Goal: Task Accomplishment & Management: Manage account settings

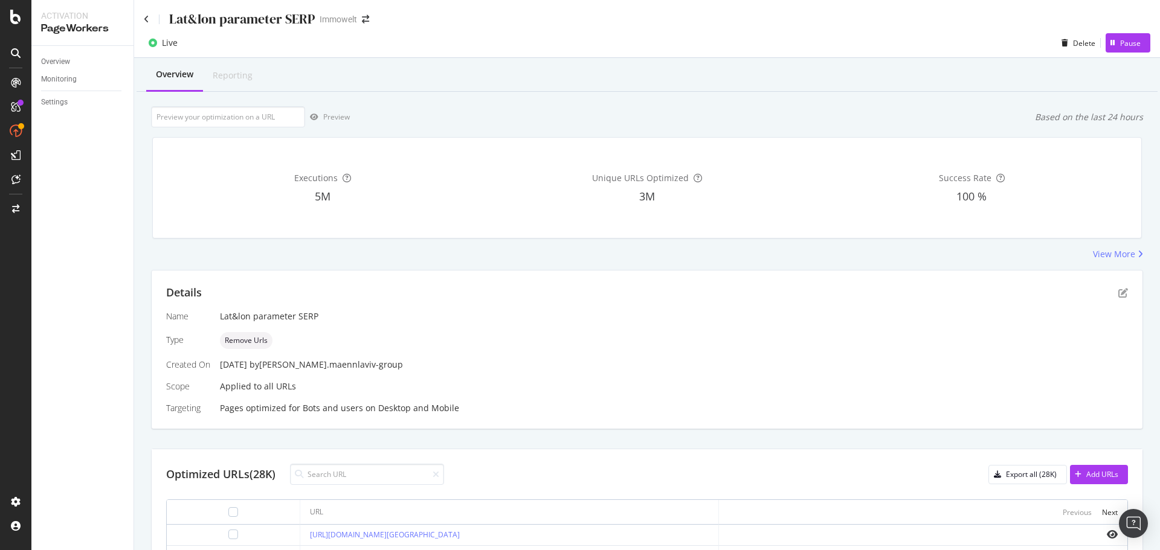
scroll to position [60, 0]
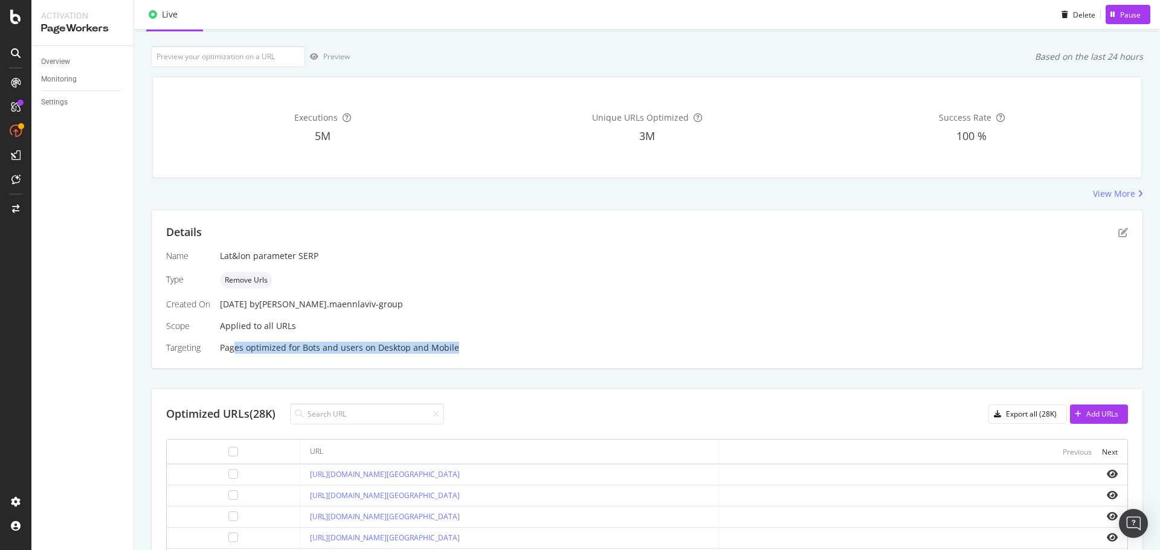
drag, startPoint x: 233, startPoint y: 351, endPoint x: 515, endPoint y: 358, distance: 282.7
click at [481, 359] on div "Details Name Lat&lon parameter SERP Type Remove Urls Created On 23 Oct. 2023 by…" at bounding box center [647, 289] width 991 height 158
click at [522, 356] on div "Details Name Lat&lon parameter SERP Type Remove Urls Created On 23 Oct. 2023 by…" at bounding box center [647, 289] width 991 height 158
click at [64, 105] on div "Settings" at bounding box center [54, 102] width 27 height 13
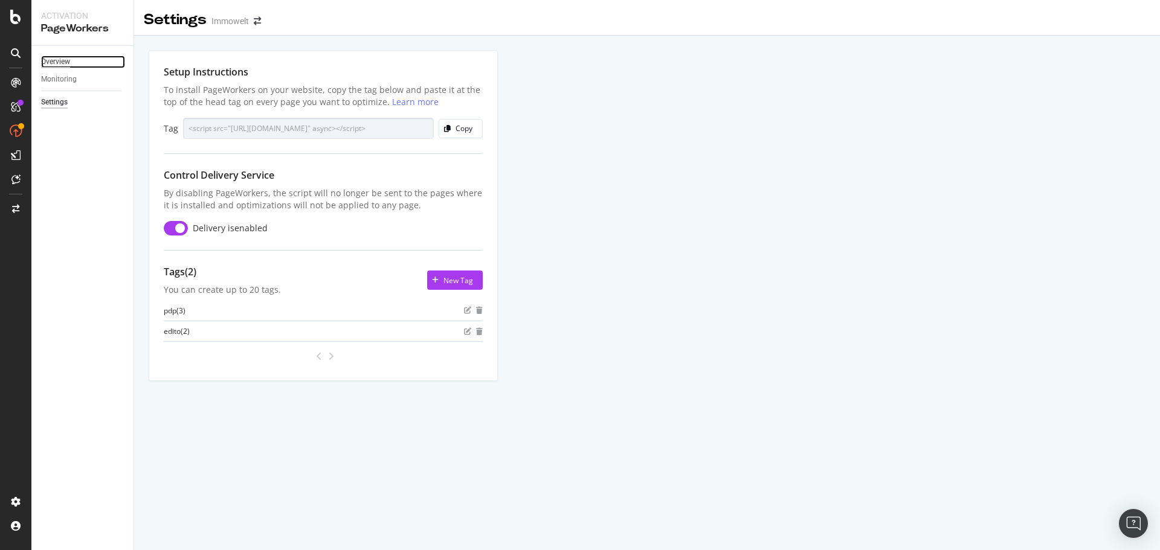
click at [54, 57] on div "Overview" at bounding box center [55, 62] width 29 height 13
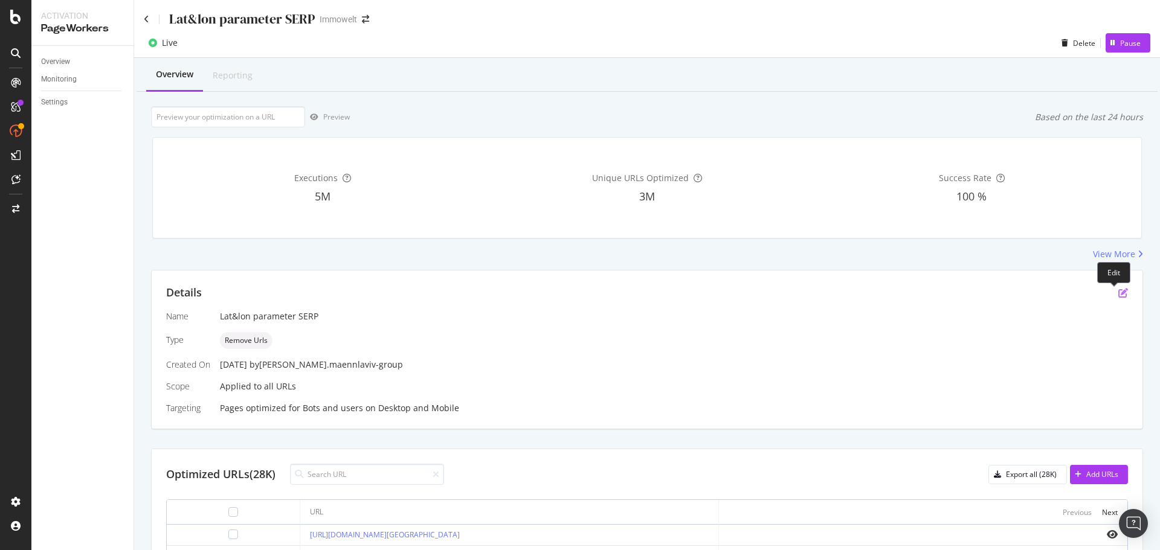
click at [1118, 289] on icon "pen-to-square" at bounding box center [1123, 293] width 10 height 10
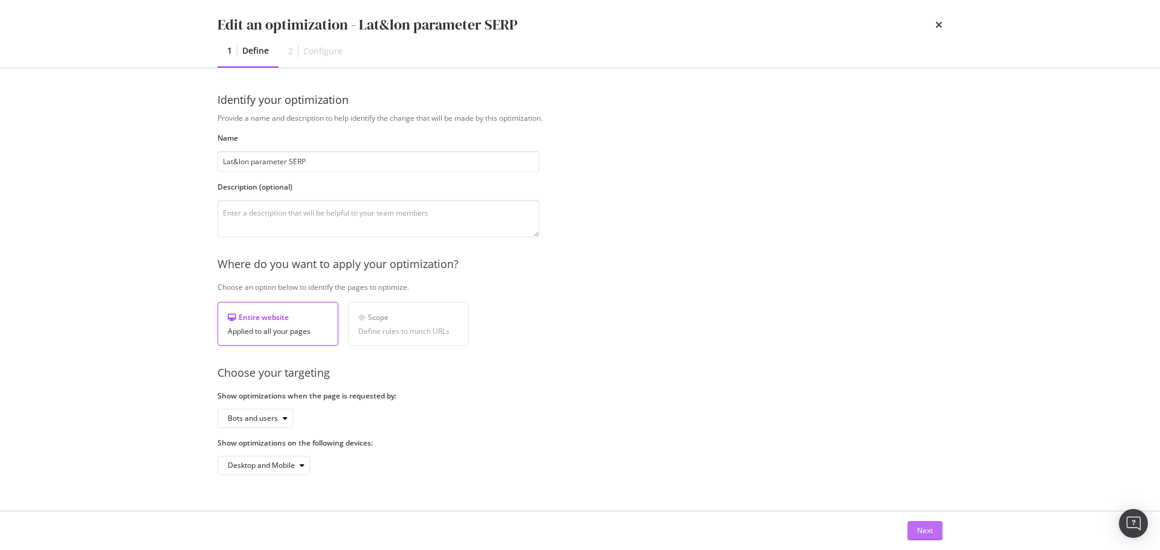
click at [928, 530] on div "Next" at bounding box center [925, 530] width 16 height 10
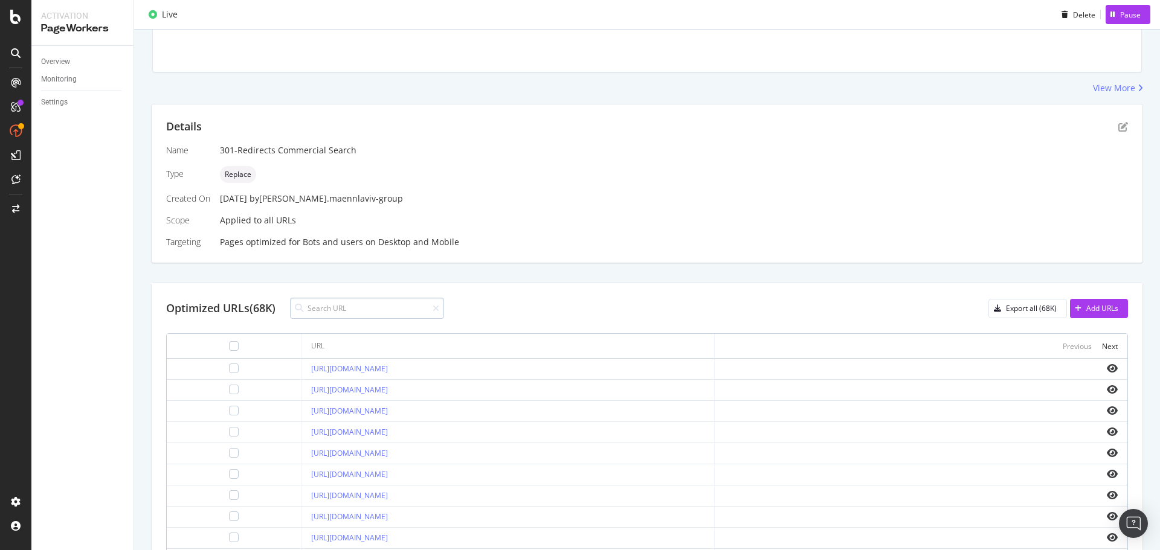
scroll to position [181, 0]
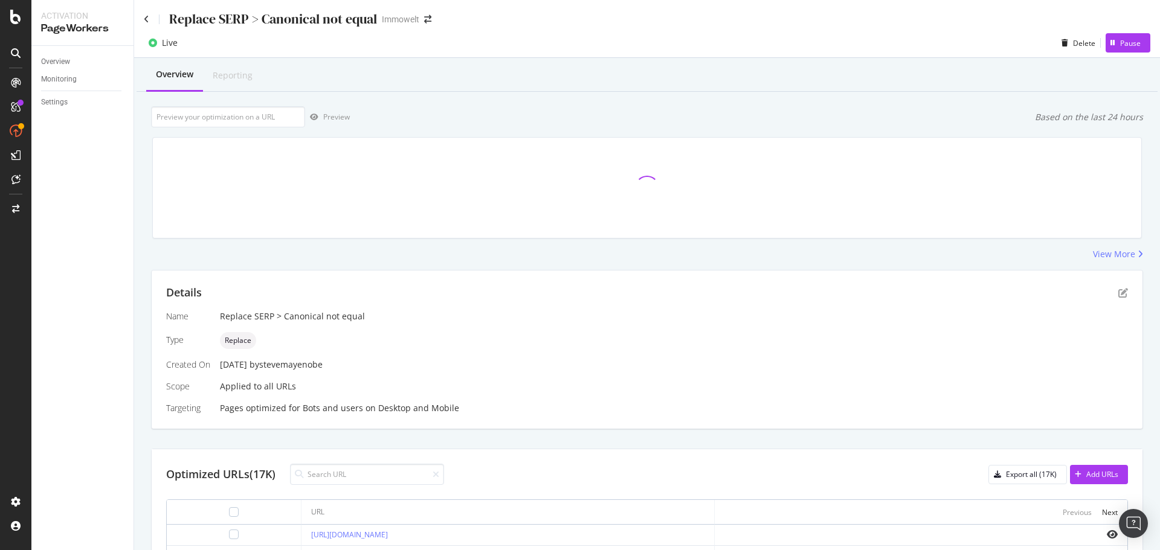
scroll to position [181, 0]
